Goal: Information Seeking & Learning: Find specific fact

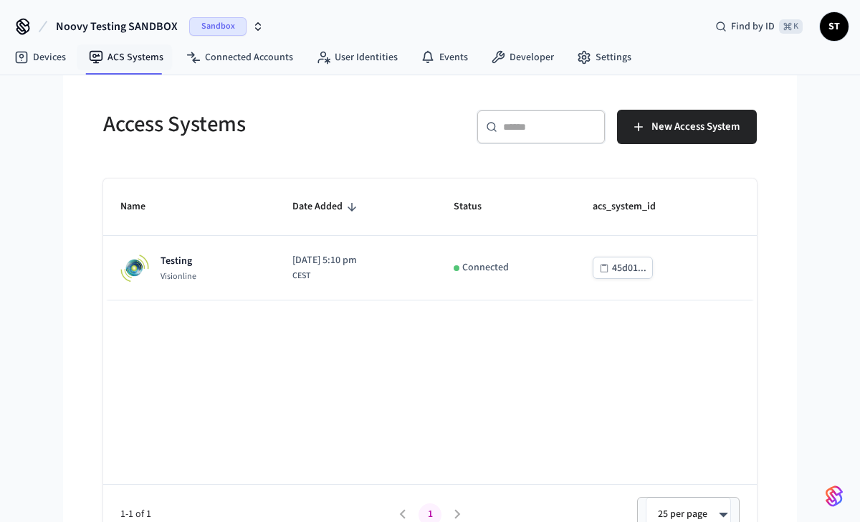
click at [168, 29] on span "Noovy Testing SANDBOX" at bounding box center [117, 26] width 122 height 17
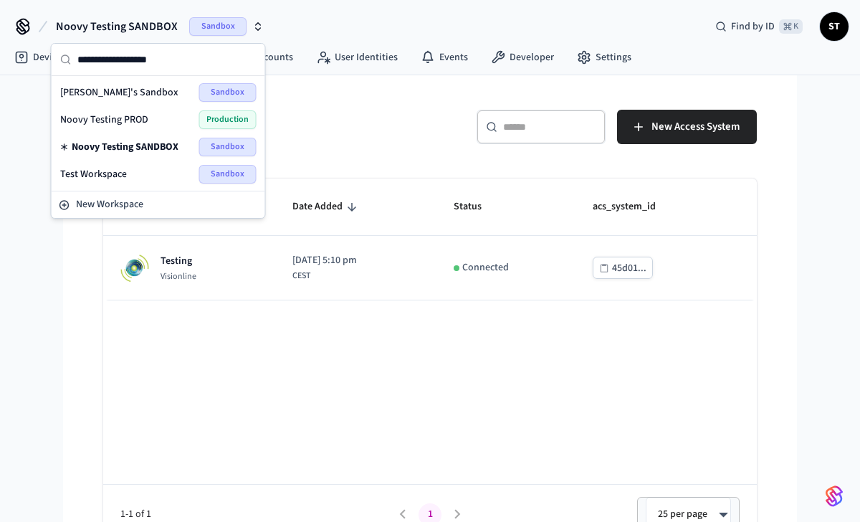
click at [151, 120] on div "Noovy Testing PROD Production" at bounding box center [158, 119] width 196 height 19
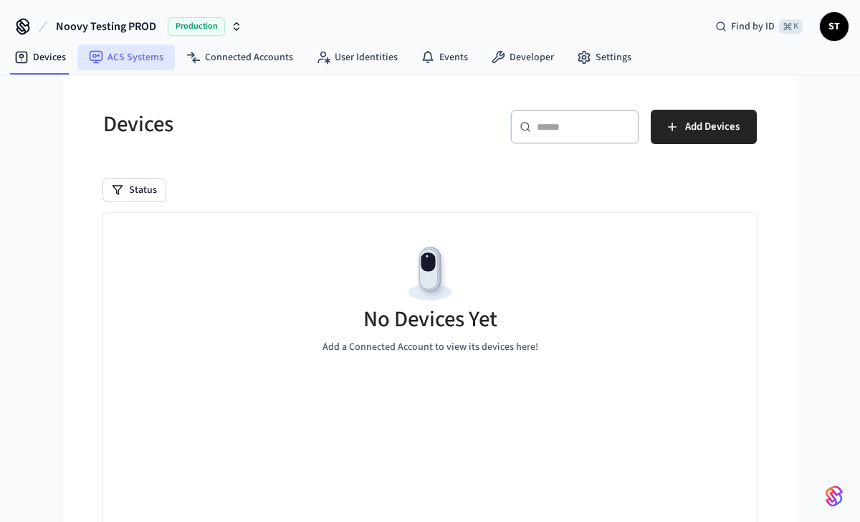
click at [140, 59] on link "ACS Systems" at bounding box center [125, 57] width 97 height 26
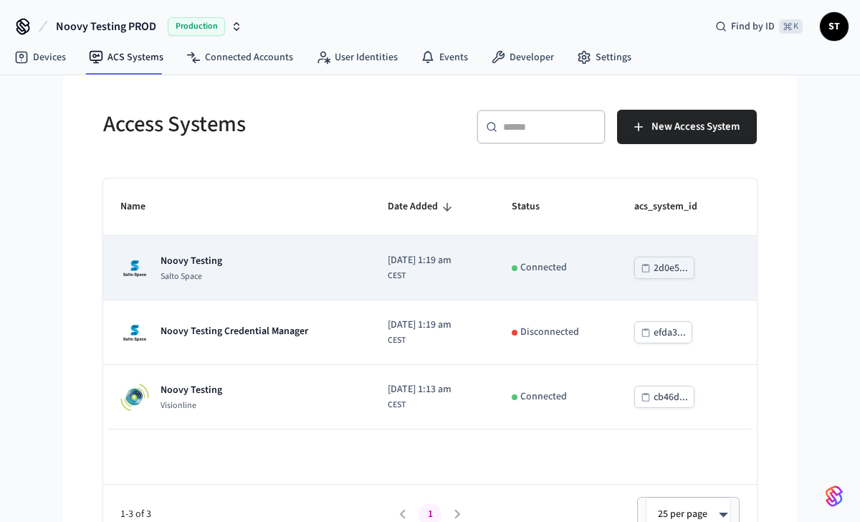
click at [200, 261] on p "Noovy Testing" at bounding box center [192, 261] width 62 height 14
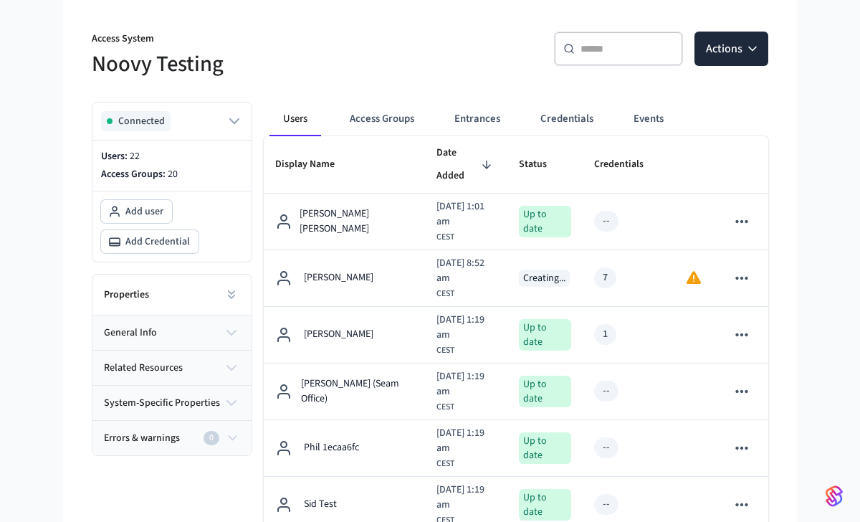
scroll to position [119, 0]
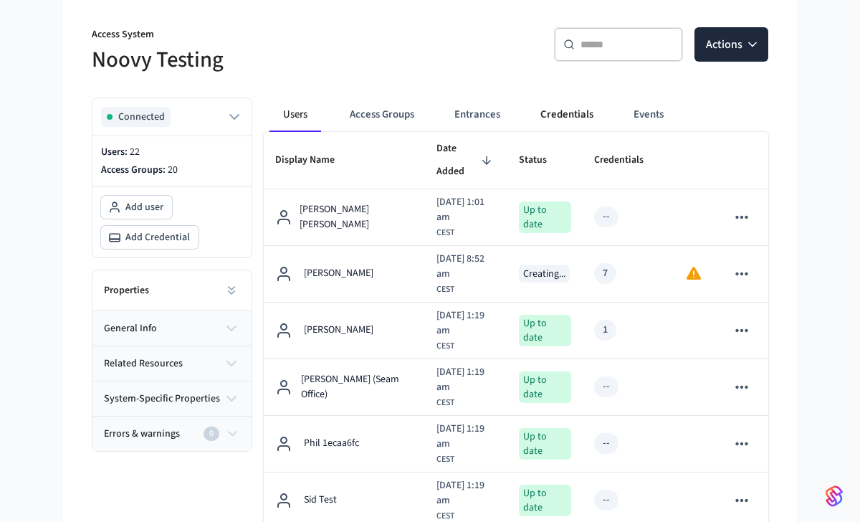
click at [578, 118] on button "Credentials" at bounding box center [567, 114] width 76 height 34
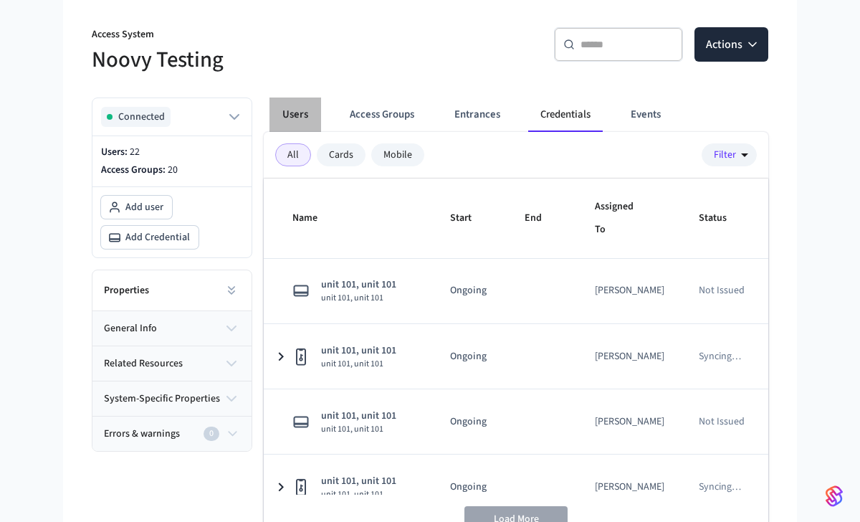
click at [300, 114] on button "Users" at bounding box center [296, 114] width 52 height 34
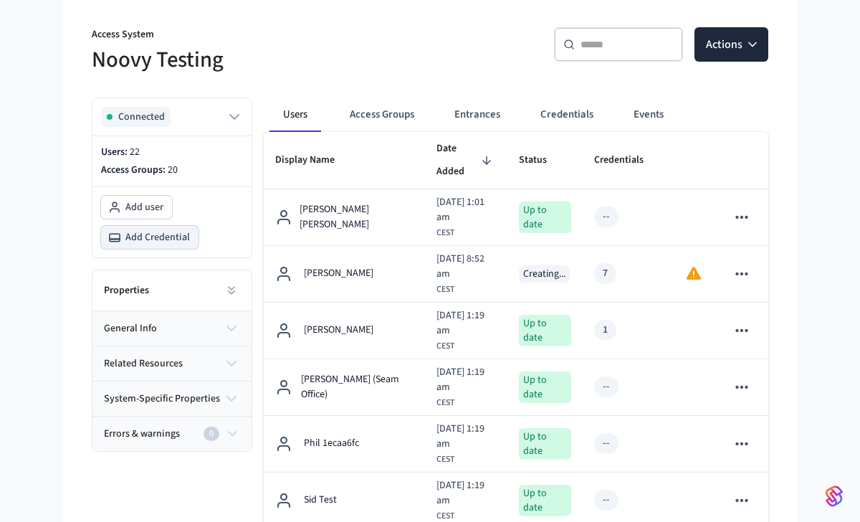
click at [169, 236] on span "Add Credential" at bounding box center [157, 237] width 65 height 14
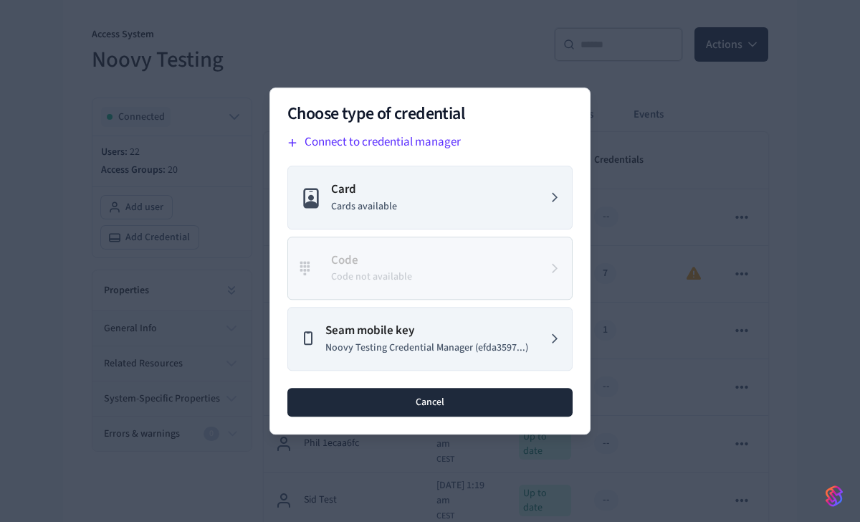
click at [434, 402] on button "Cancel" at bounding box center [429, 402] width 285 height 29
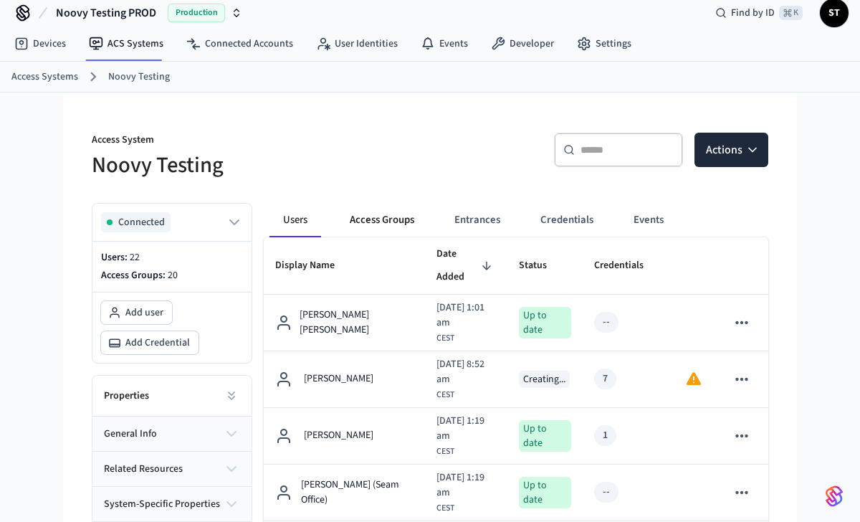
scroll to position [0, 0]
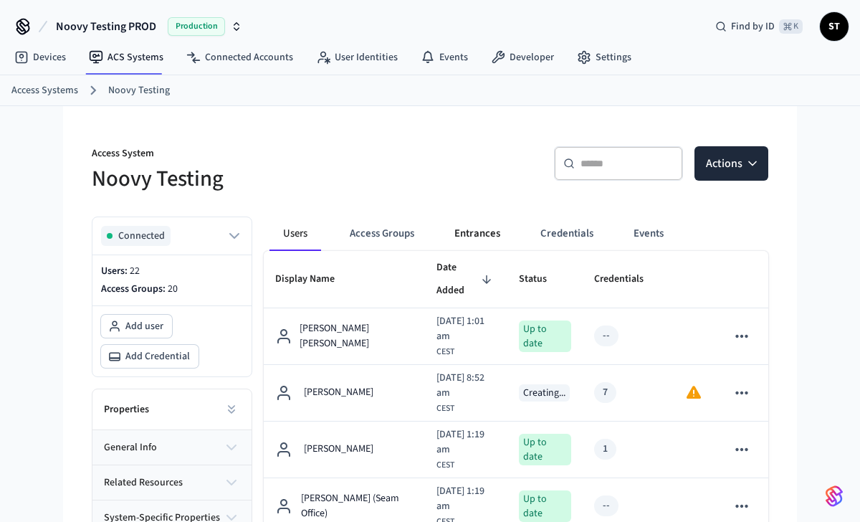
click at [476, 229] on button "Entrances" at bounding box center [477, 233] width 69 height 34
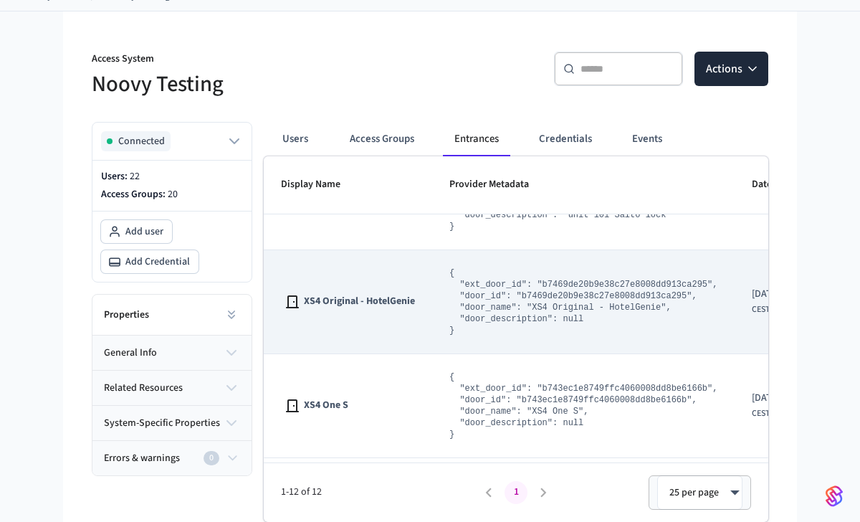
scroll to position [292, 1]
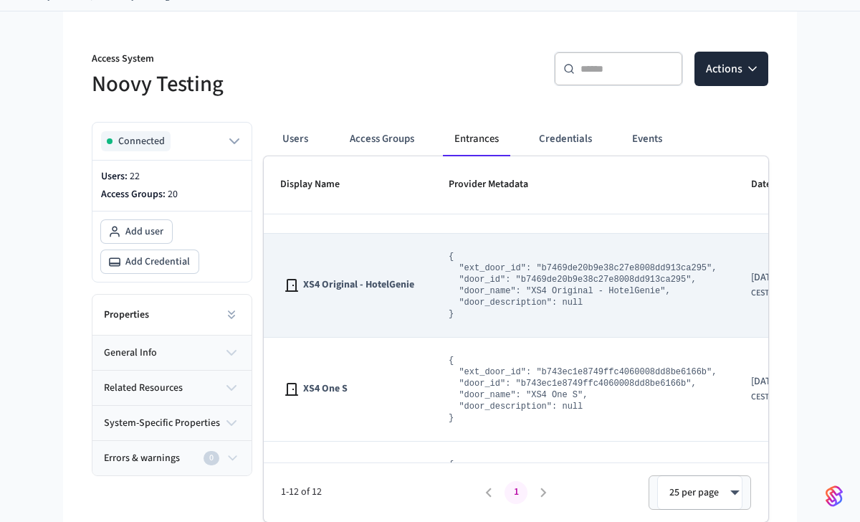
click at [399, 292] on span "XS4 Original - HotelGenie" at bounding box center [358, 284] width 111 height 15
click at [563, 284] on pre "{ "ext_door_id": "b7469de20b9e38c27e8008dd913ca295", "door_id": "b7469de20b9e38…" at bounding box center [583, 285] width 268 height 69
copy pre "b7469de20b9e38c27e8008dd913ca295"
click at [624, 311] on pre "{ "ext_door_id": "b7469de20b9e38c27e8008dd913ca295", "door_id": "b7469de20b9e38…" at bounding box center [583, 285] width 268 height 69
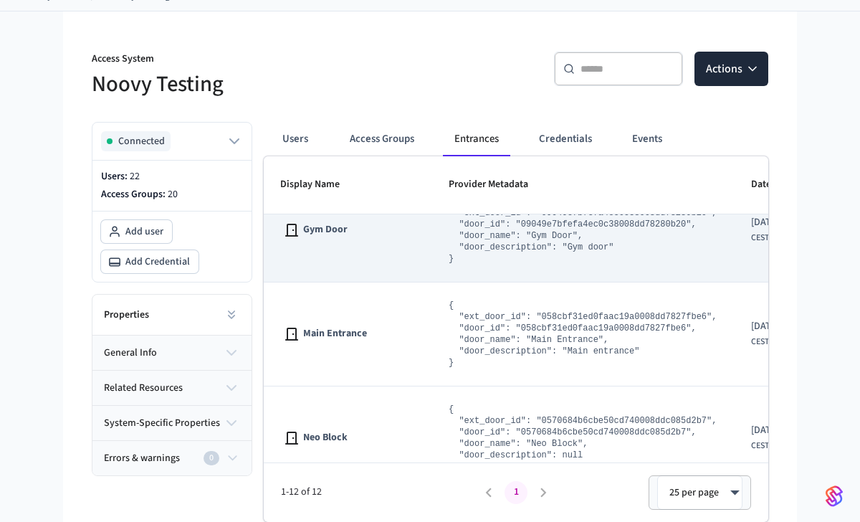
scroll to position [999, 1]
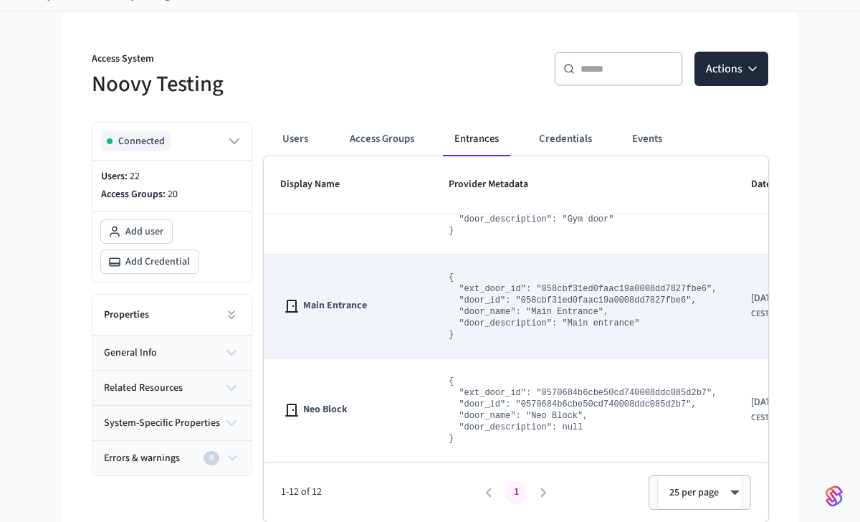
click at [614, 300] on pre "{ "ext_door_id": "058cbf31ed0faac19a0008dd7827fbe6", "door_id": "058cbf31ed0faa…" at bounding box center [583, 306] width 268 height 69
copy pre "058cbf31ed0faac19a0008dd7827fbe6"
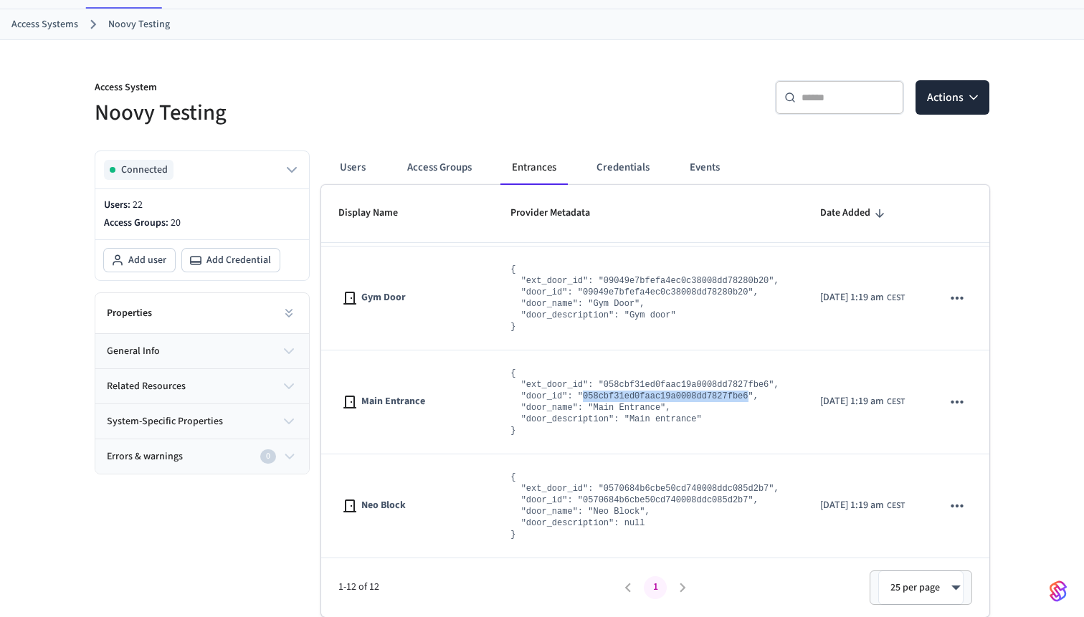
scroll to position [0, 0]
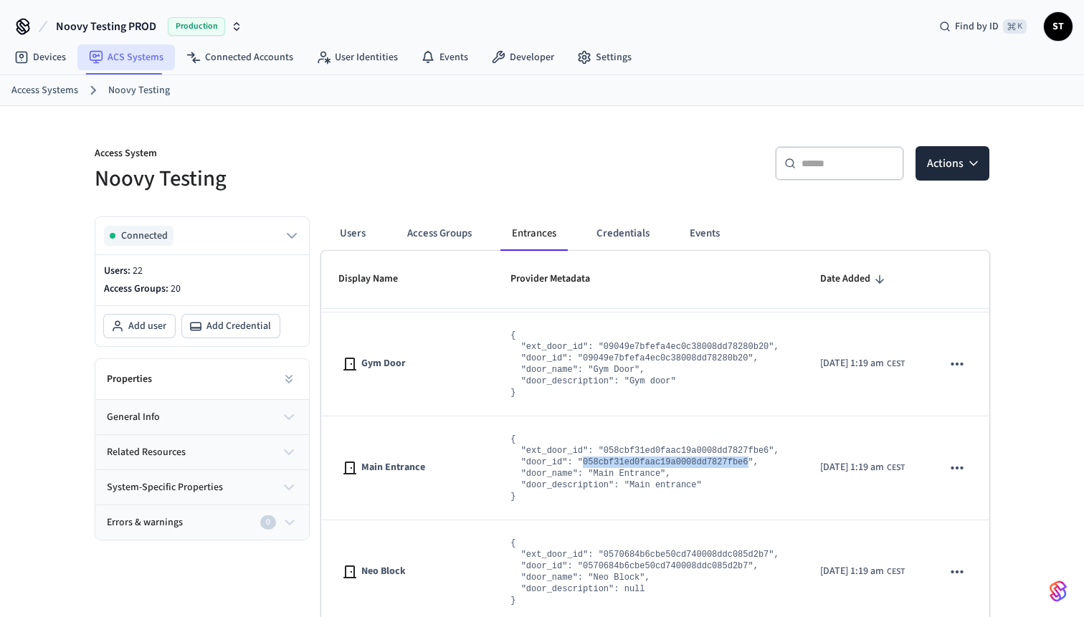
click at [124, 55] on link "ACS Systems" at bounding box center [125, 57] width 97 height 26
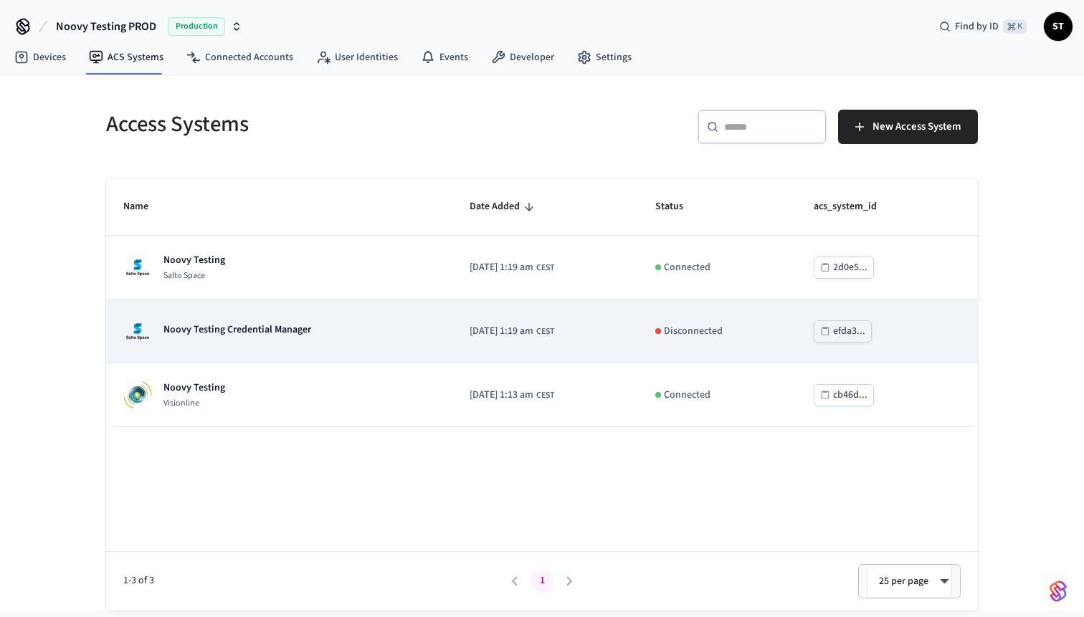
click at [285, 329] on p "Noovy Testing Credential Manager" at bounding box center [237, 330] width 148 height 14
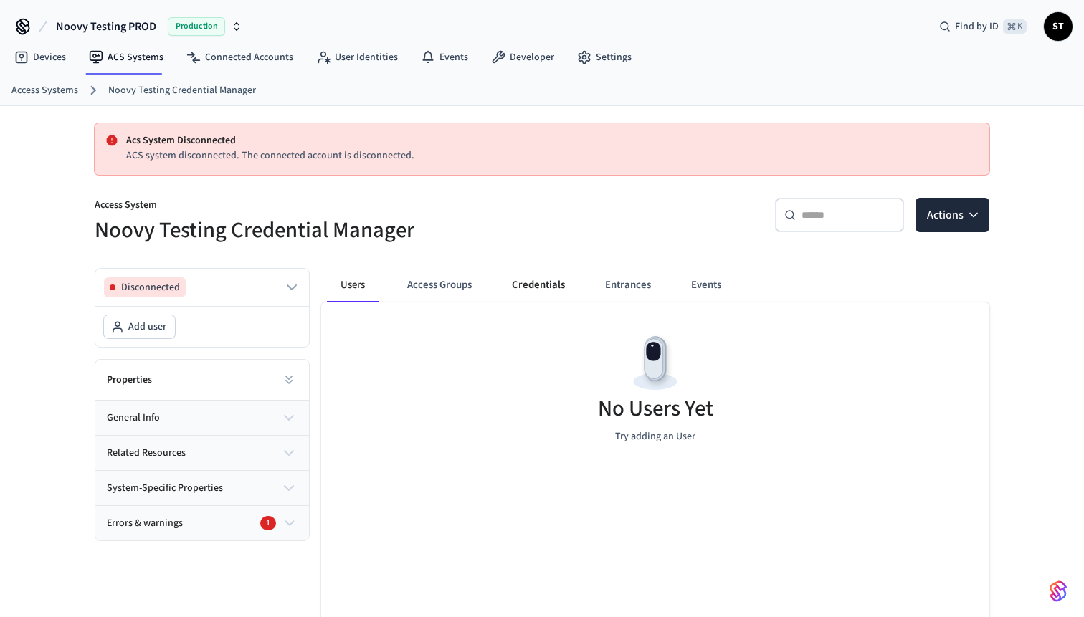
click at [534, 288] on button "Credentials" at bounding box center [538, 285] width 76 height 34
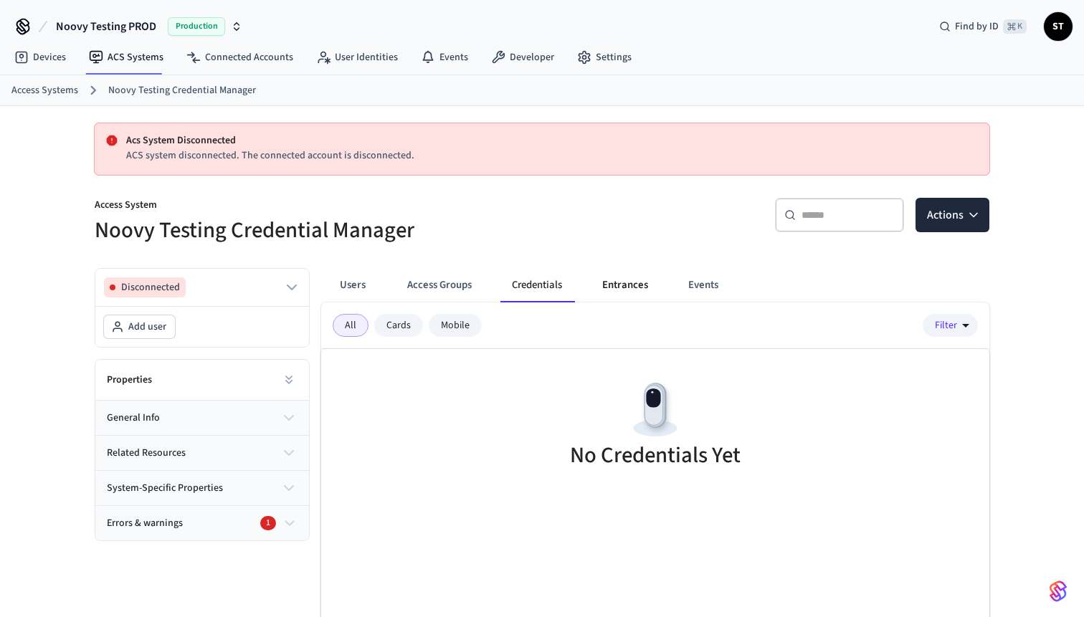
click at [642, 285] on button "Entrances" at bounding box center [625, 285] width 69 height 34
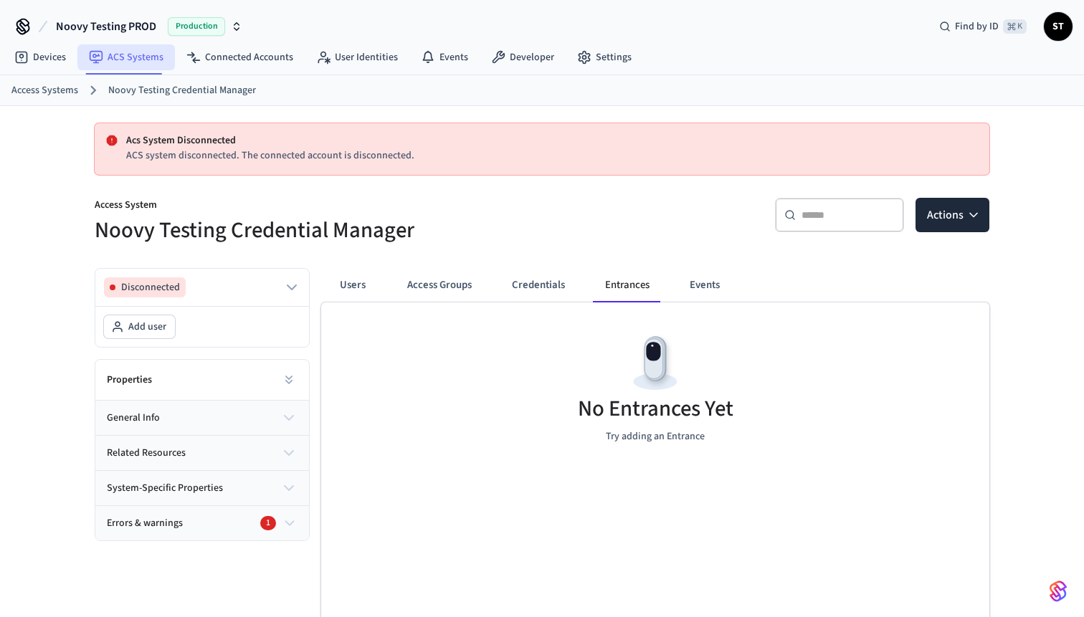
click at [138, 56] on link "ACS Systems" at bounding box center [125, 57] width 97 height 26
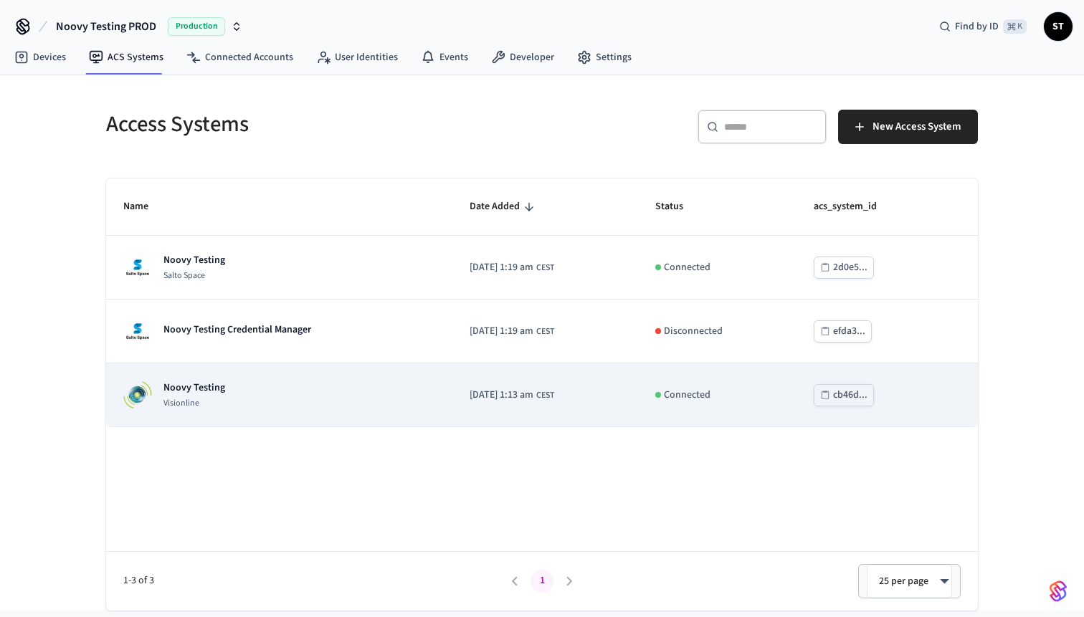
click at [210, 386] on p "Noovy Testing" at bounding box center [194, 388] width 62 height 14
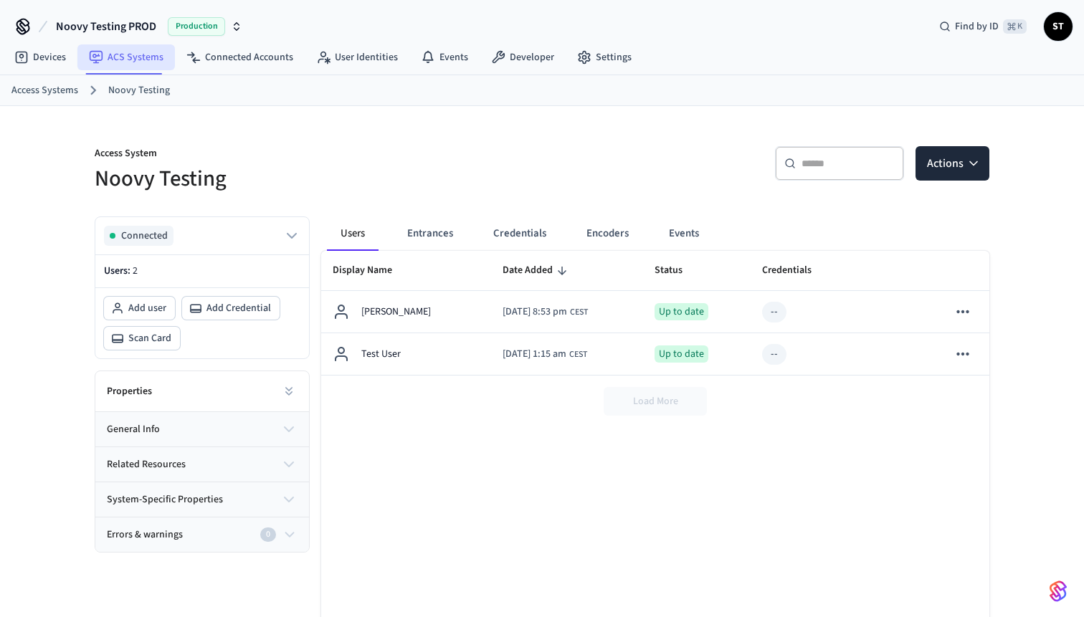
click at [133, 57] on link "ACS Systems" at bounding box center [125, 57] width 97 height 26
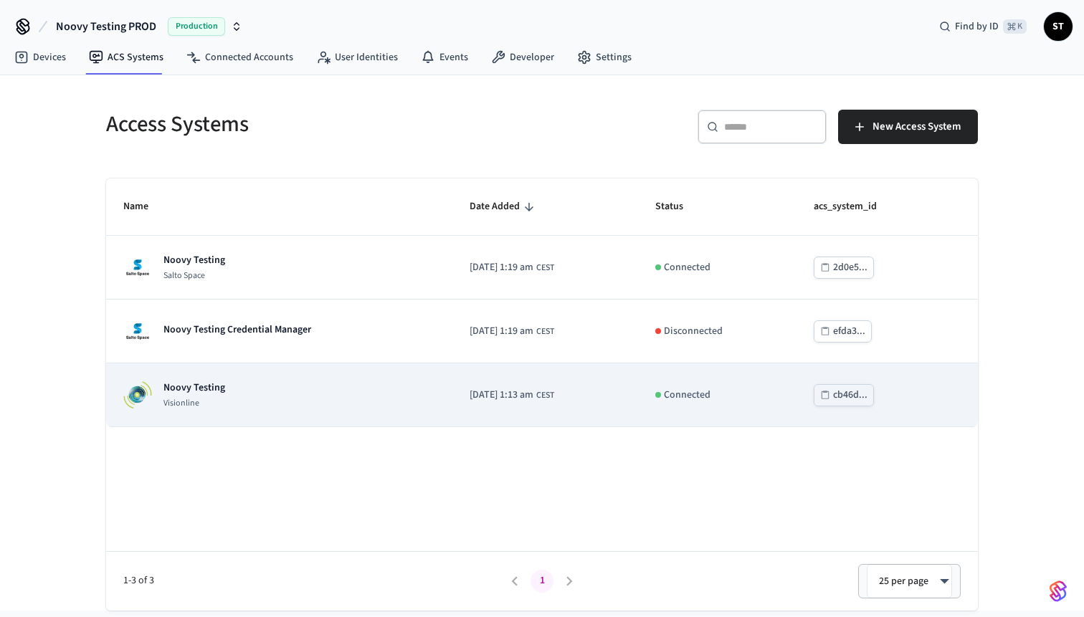
click at [209, 382] on p "Noovy Testing" at bounding box center [194, 388] width 62 height 14
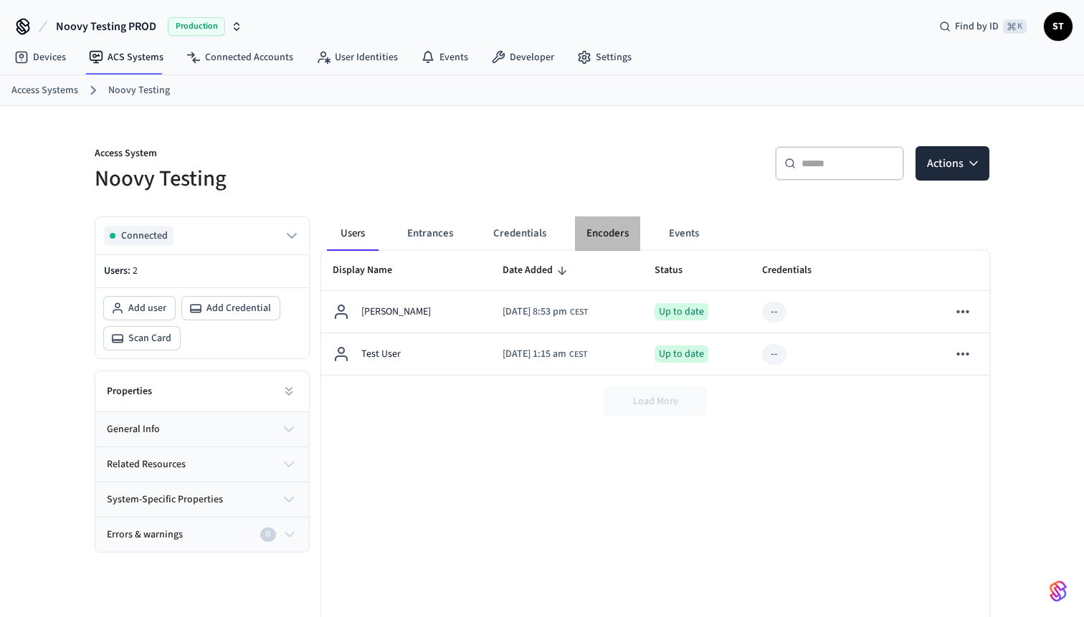
click at [603, 229] on button "Encoders" at bounding box center [607, 233] width 65 height 34
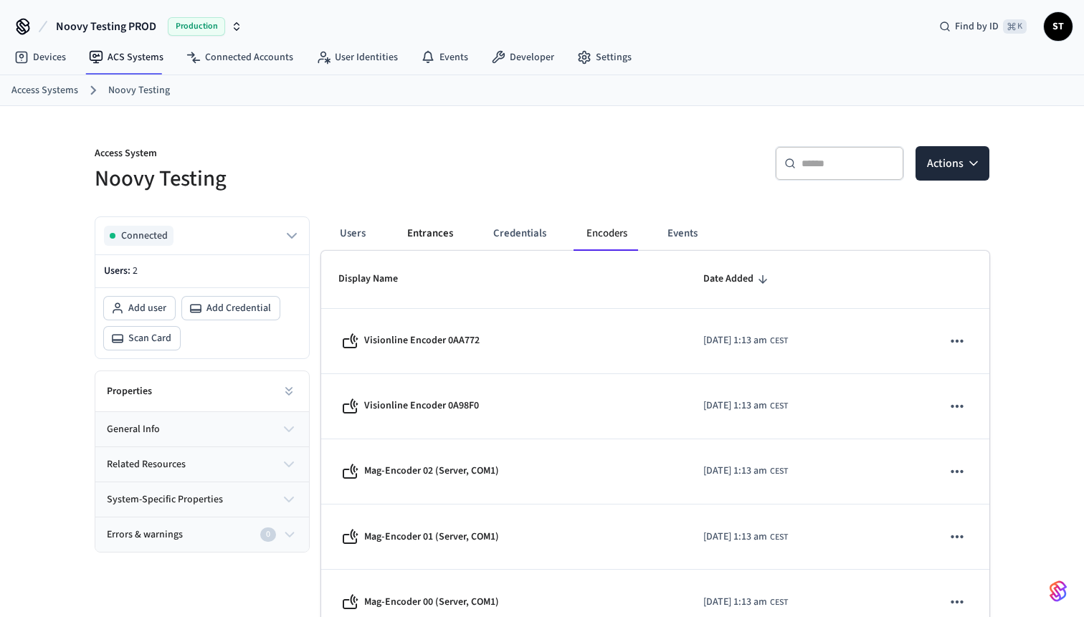
click at [438, 233] on button "Entrances" at bounding box center [430, 233] width 69 height 34
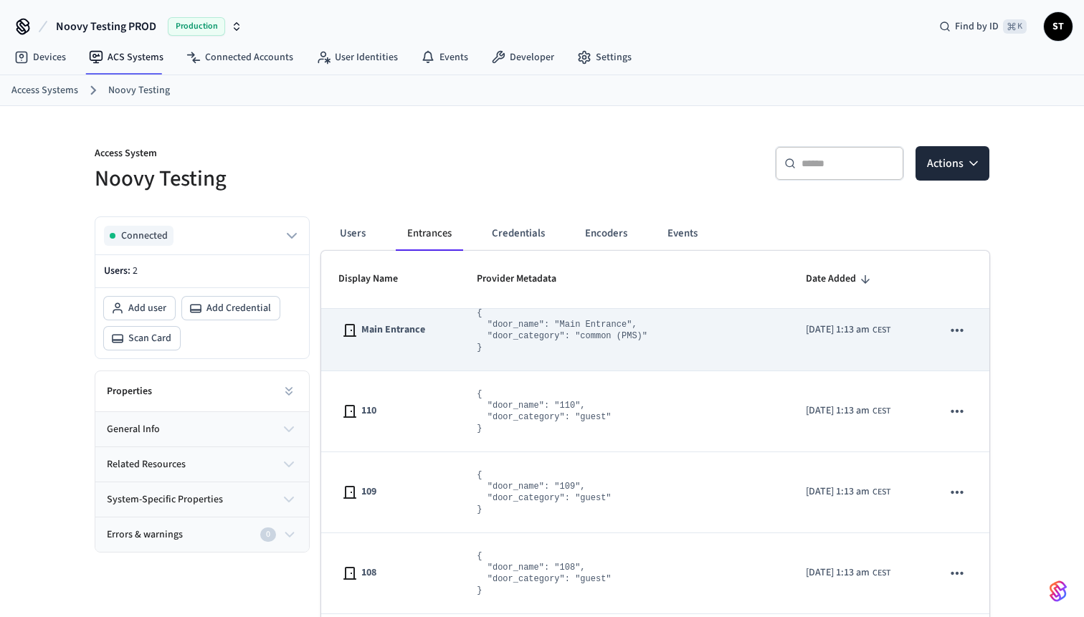
scroll to position [23, 0]
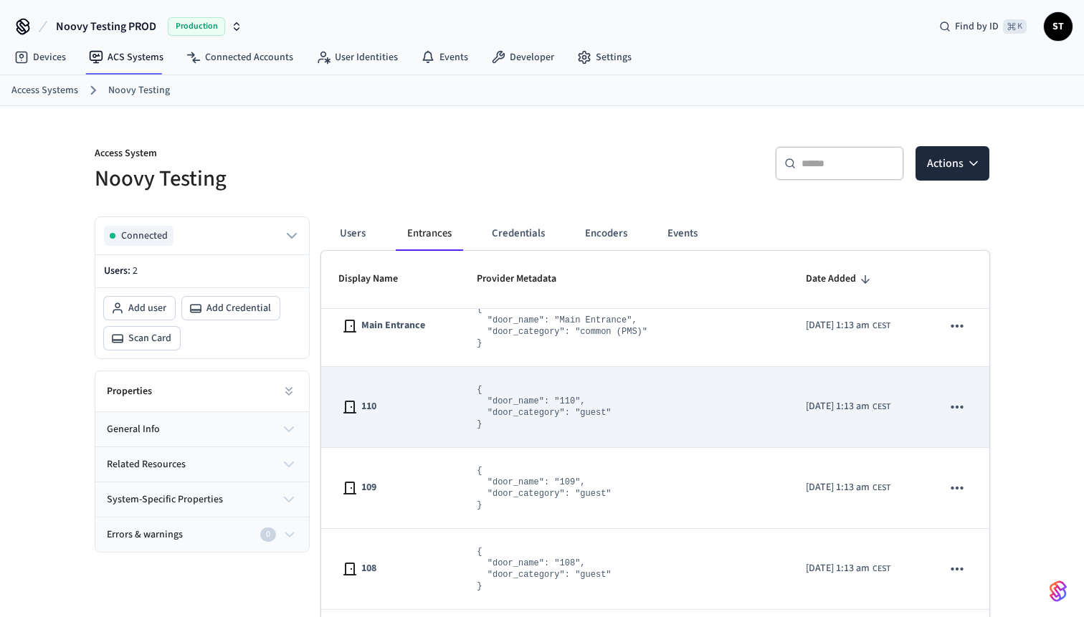
click at [399, 394] on td "110" at bounding box center [390, 407] width 138 height 81
click at [859, 406] on icon "sticky table" at bounding box center [957, 407] width 19 height 19
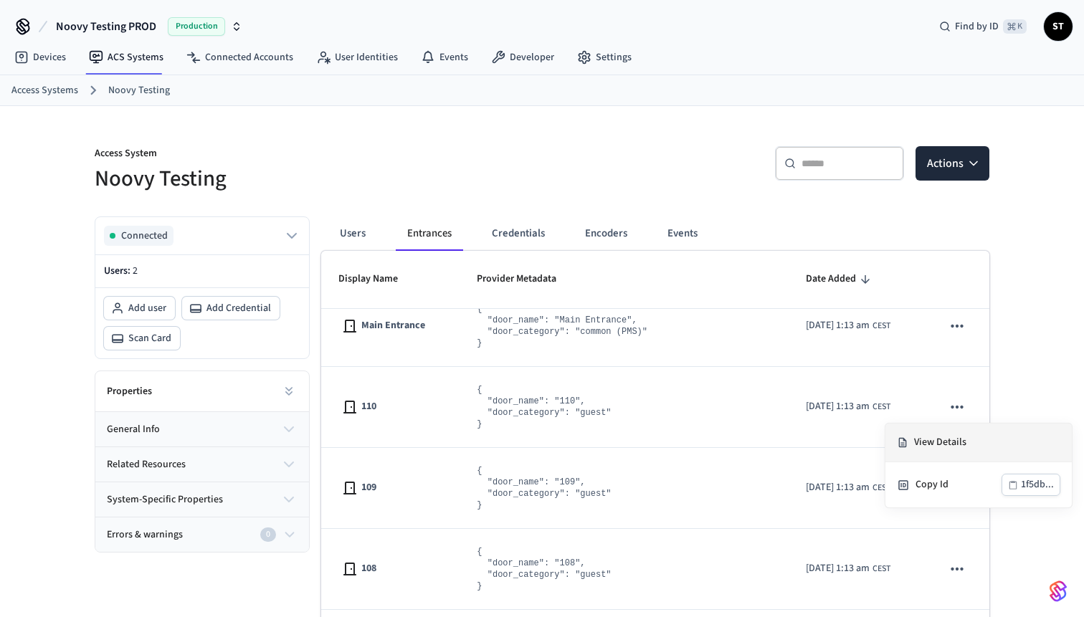
click at [859, 442] on li "View Details" at bounding box center [978, 443] width 186 height 39
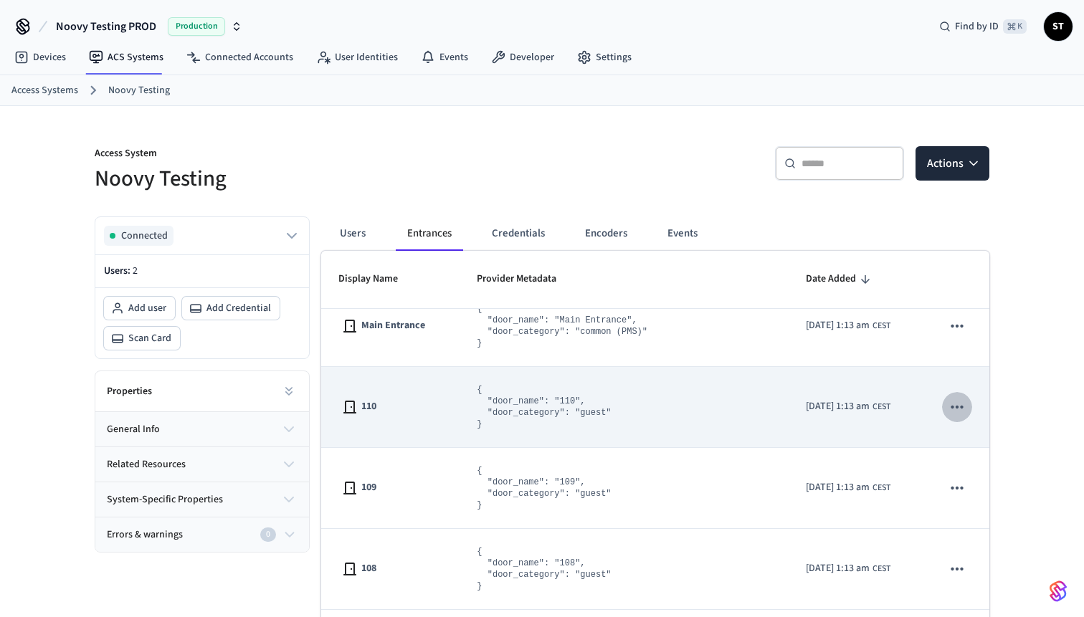
click at [859, 409] on icon "sticky table" at bounding box center [957, 407] width 19 height 19
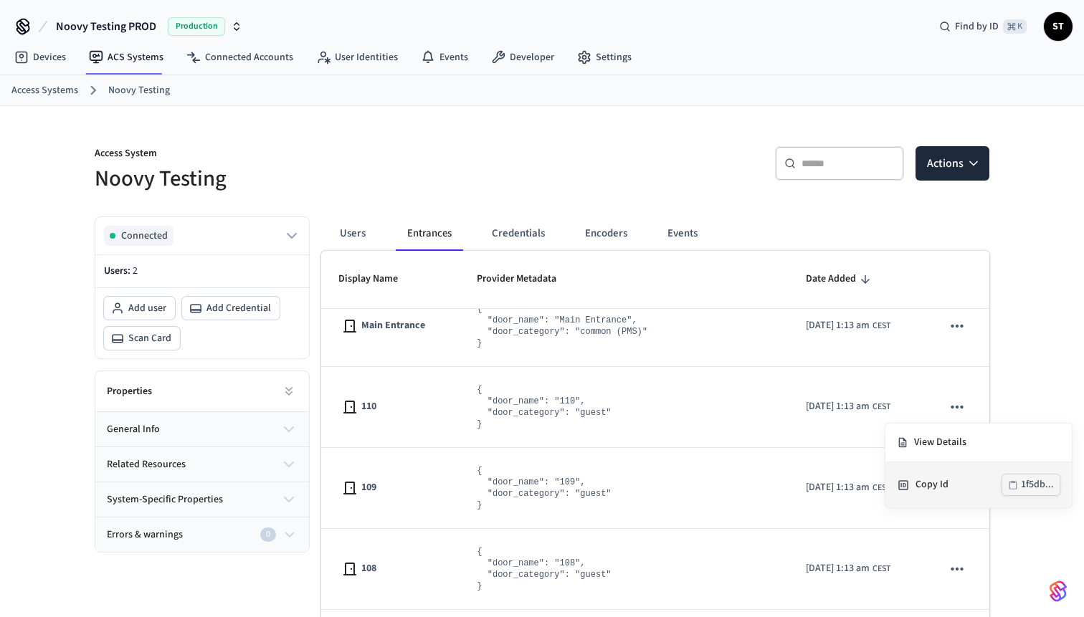
click at [859, 485] on div "1f5db..." at bounding box center [1037, 485] width 33 height 18
click at [295, 427] on div at bounding box center [542, 308] width 1084 height 617
click at [288, 427] on icon "button" at bounding box center [288, 429] width 17 height 17
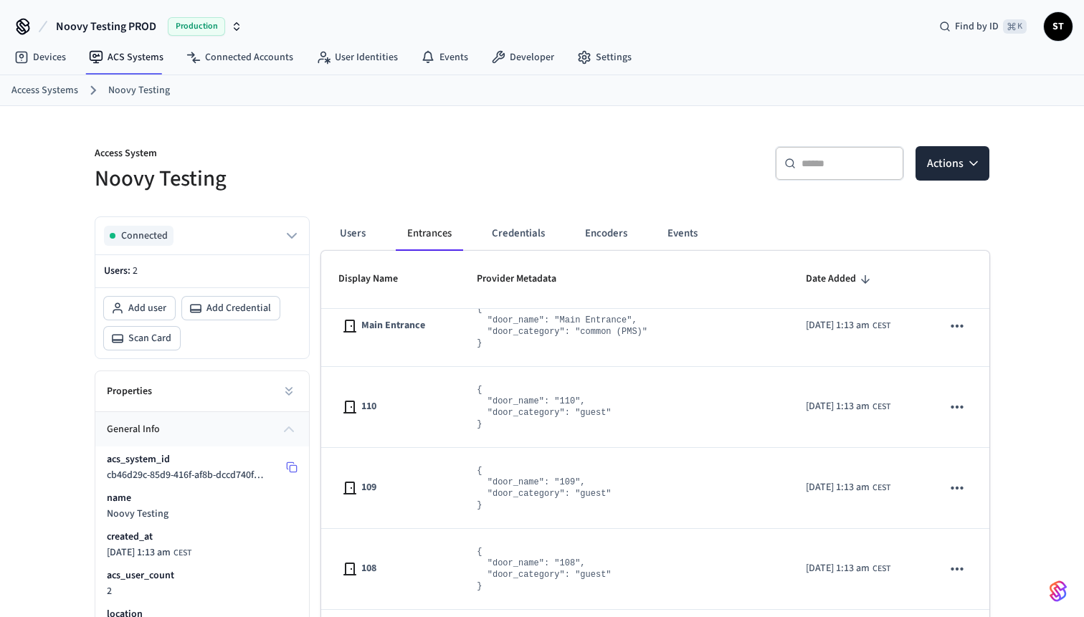
click at [240, 473] on span "cb46d29c-85d9-416f-af8b-dccd740f2af7" at bounding box center [189, 475] width 165 height 14
click at [287, 469] on icon at bounding box center [290, 466] width 6 height 6
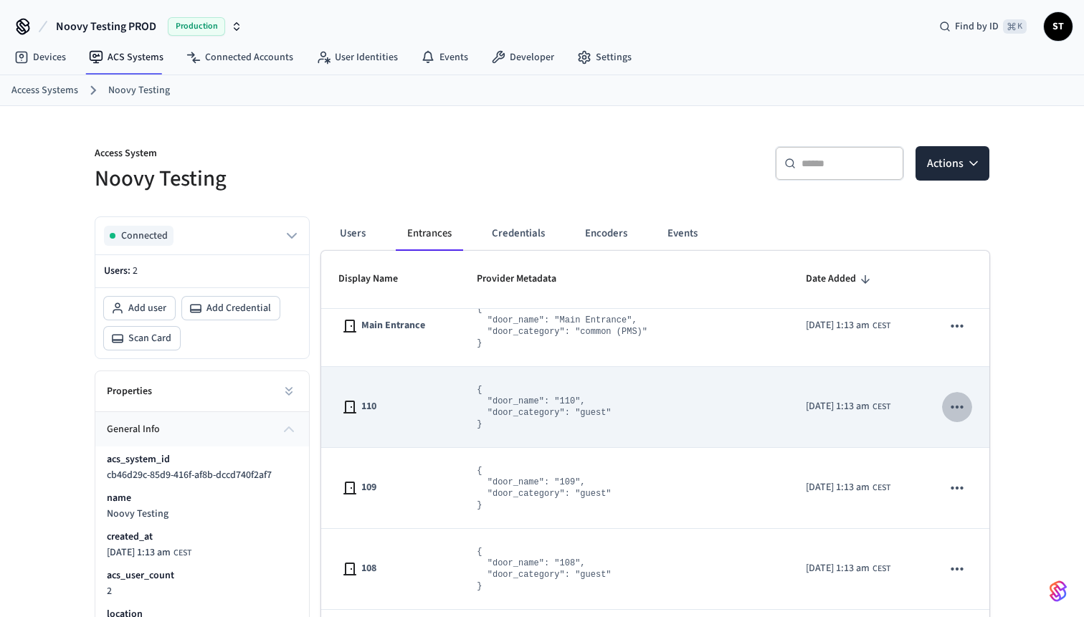
click at [859, 410] on icon "sticky table" at bounding box center [957, 407] width 19 height 19
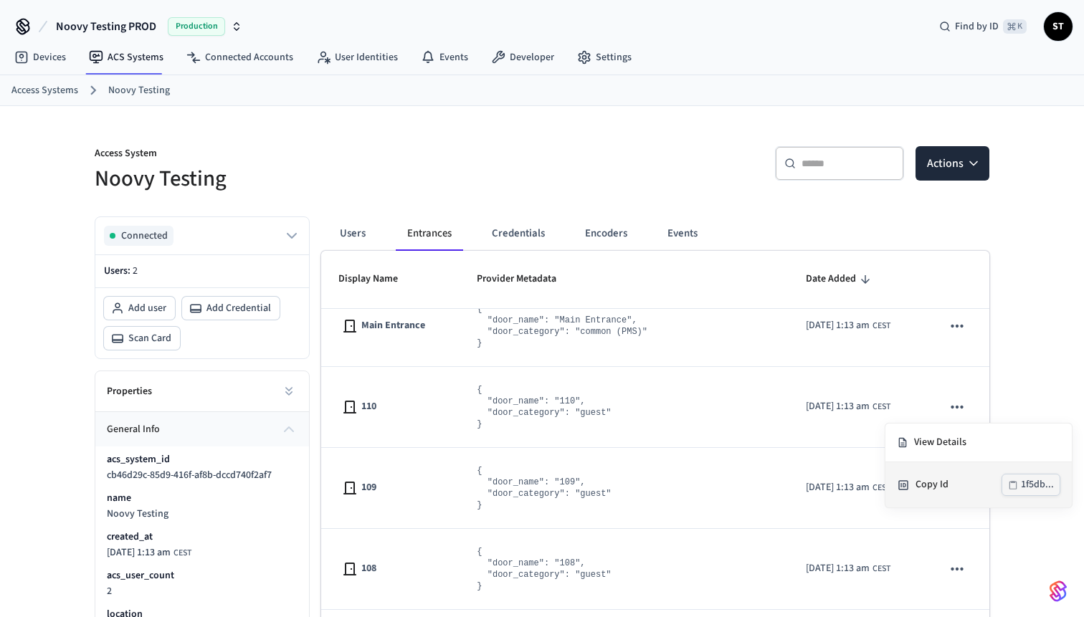
click at [859, 482] on button "1f5db..." at bounding box center [1030, 485] width 59 height 22
click at [603, 234] on div at bounding box center [542, 308] width 1084 height 617
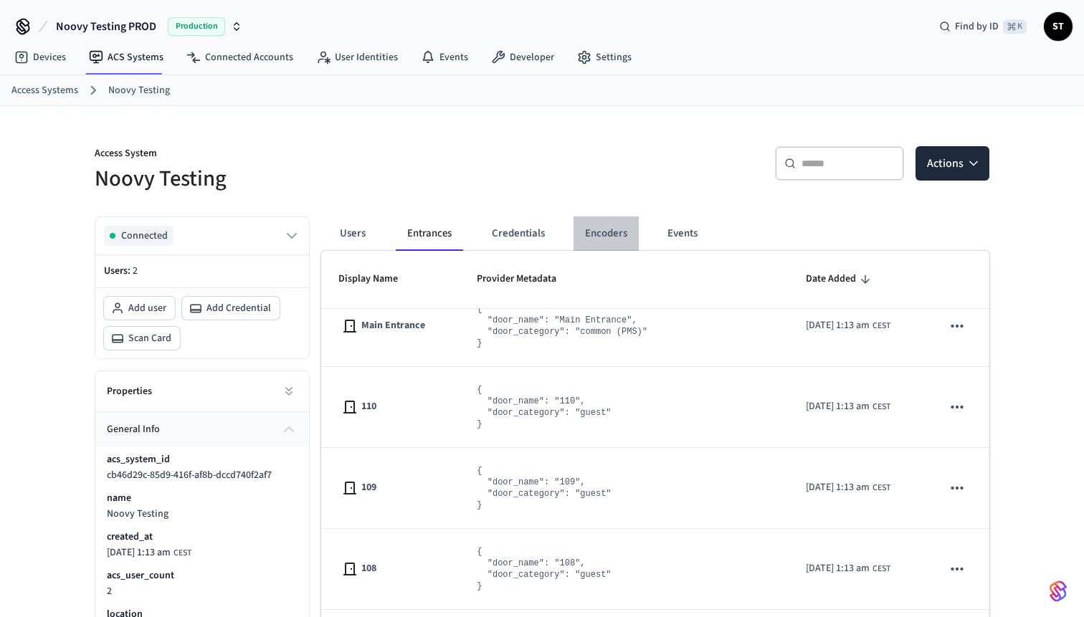
click at [603, 234] on button "Encoders" at bounding box center [605, 233] width 65 height 34
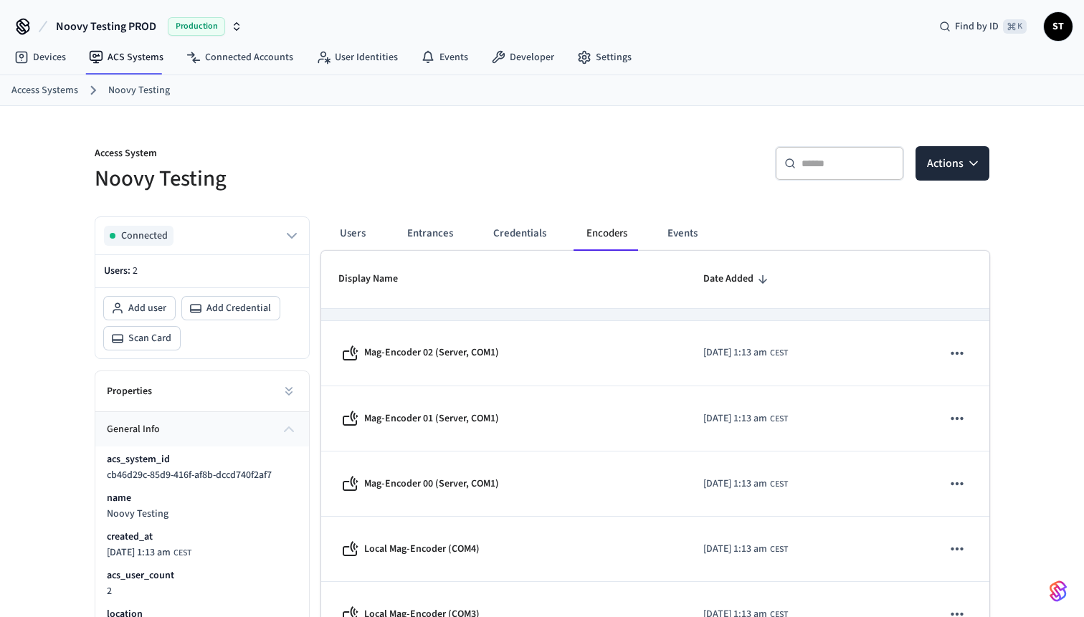
scroll to position [99, 0]
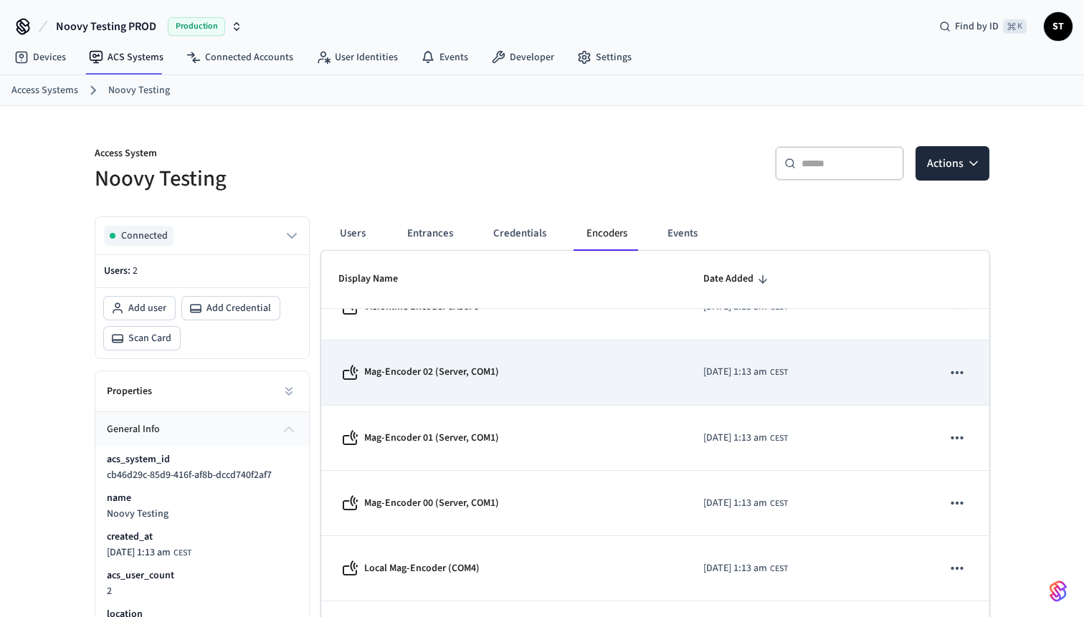
click at [859, 371] on icon "sticky table" at bounding box center [957, 372] width 19 height 19
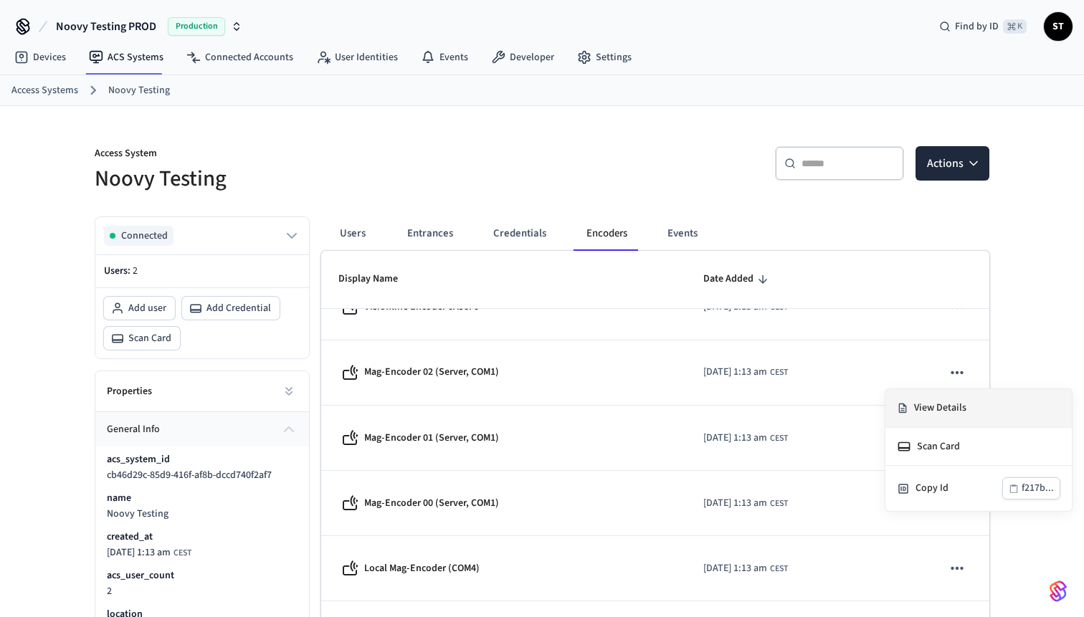
click at [859, 409] on li "View Details" at bounding box center [978, 408] width 186 height 39
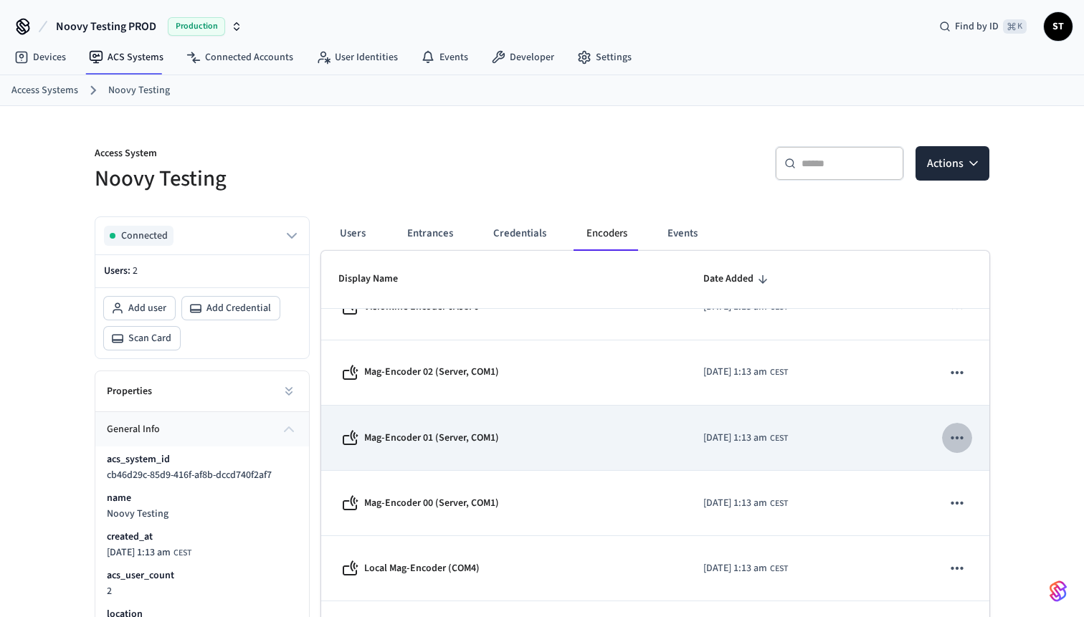
click at [859, 436] on icon "sticky table" at bounding box center [957, 438] width 19 height 19
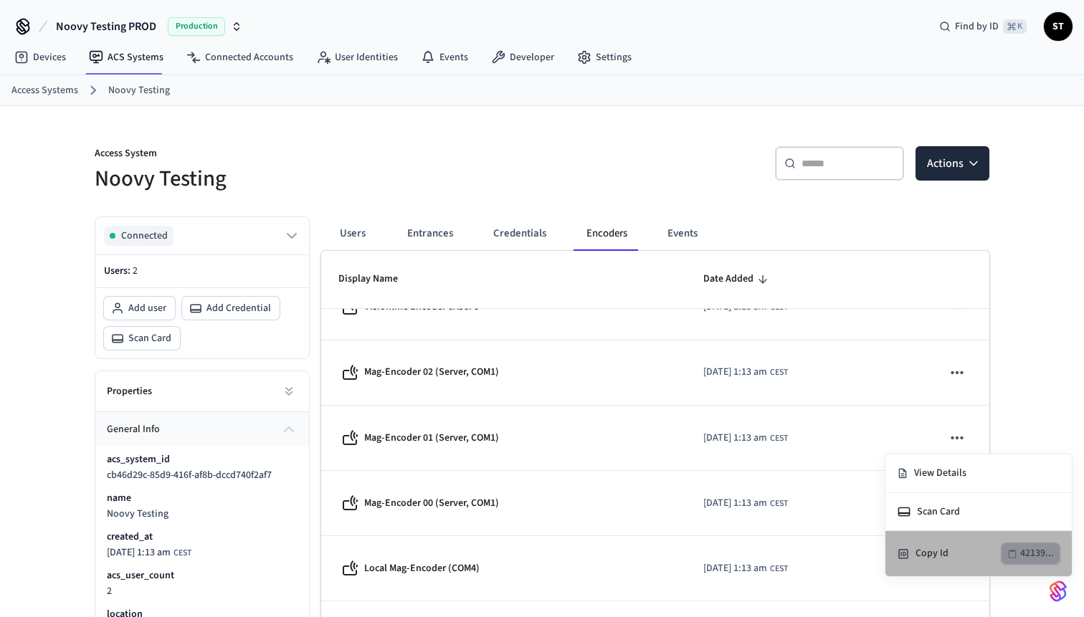
click at [859, 521] on div "42139..." at bounding box center [1037, 554] width 34 height 18
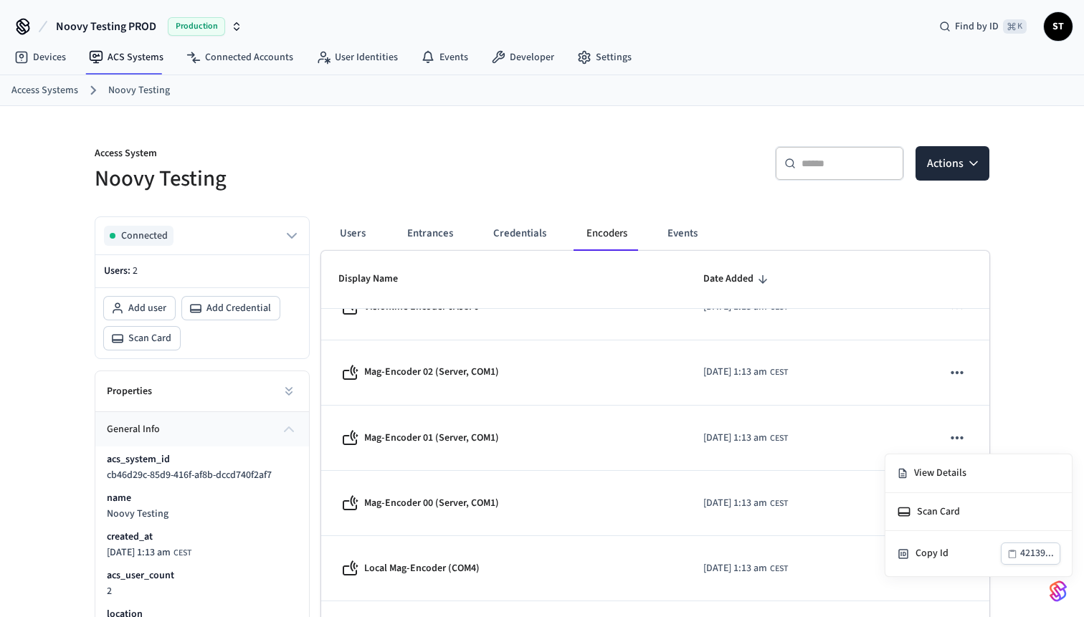
drag, startPoint x: 432, startPoint y: 439, endPoint x: 369, endPoint y: 439, distance: 63.1
click at [369, 439] on div at bounding box center [542, 308] width 1084 height 617
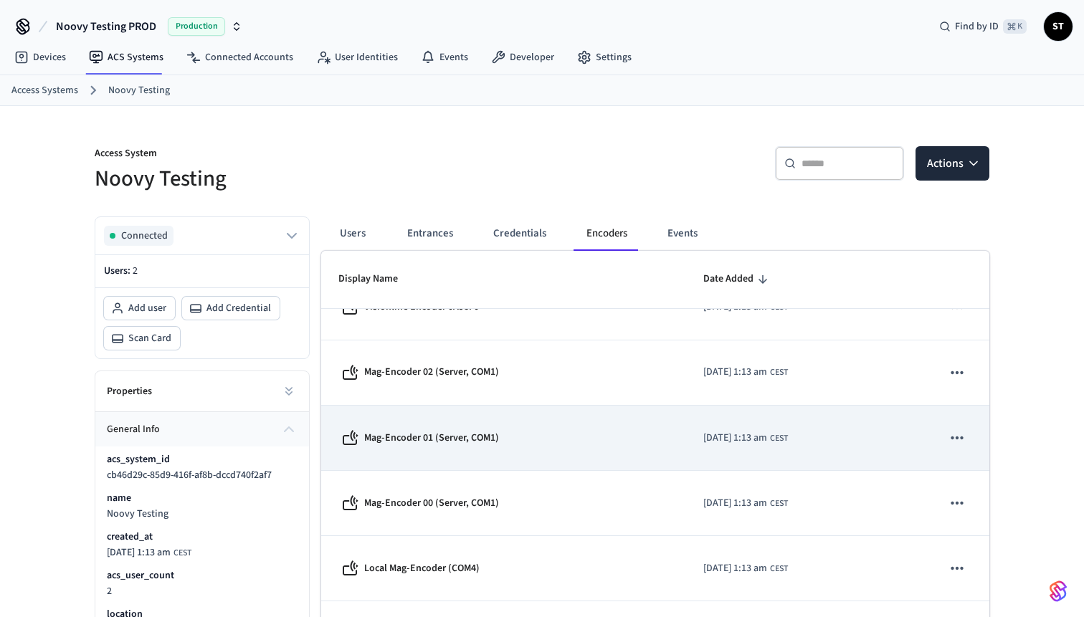
click at [859, 437] on icon "sticky table" at bounding box center [956, 438] width 12 height 3
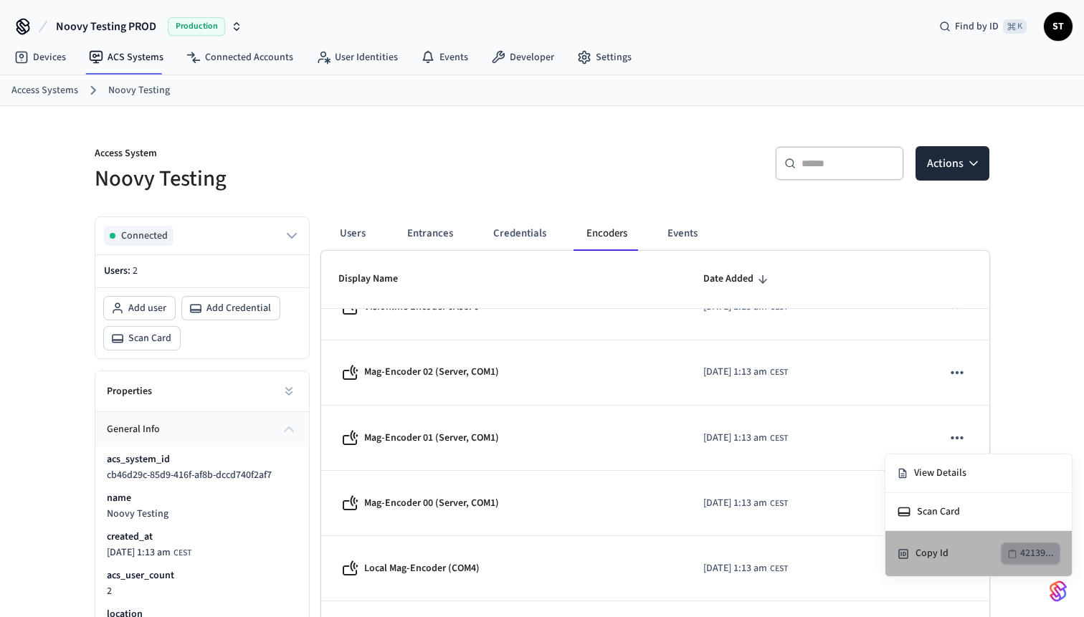
click at [859, 521] on div "42139..." at bounding box center [1037, 554] width 34 height 18
